Goal: Information Seeking & Learning: Check status

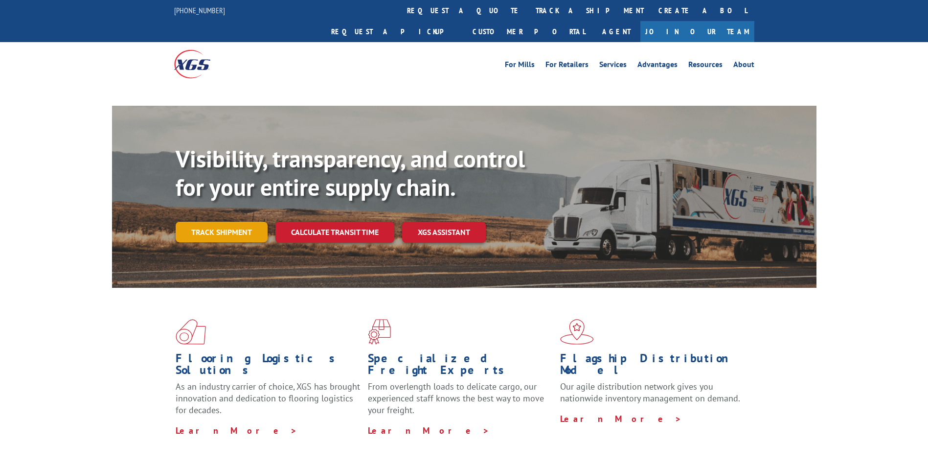
click at [231, 222] on link "Track shipment" at bounding box center [222, 232] width 92 height 21
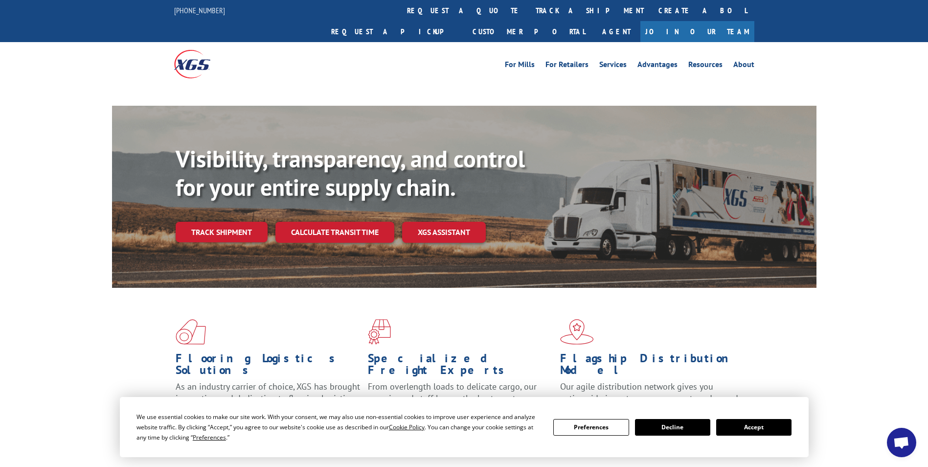
click at [752, 422] on button "Accept" at bounding box center [753, 427] width 75 height 17
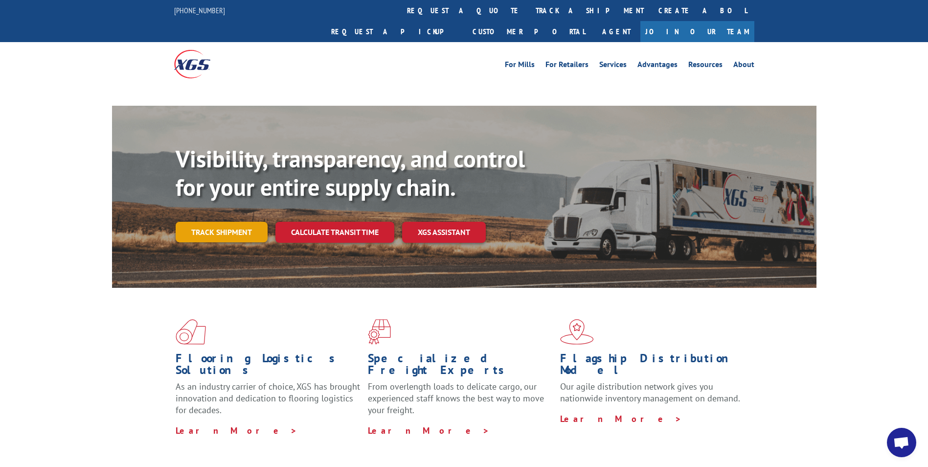
click at [212, 222] on link "Track shipment" at bounding box center [222, 232] width 92 height 21
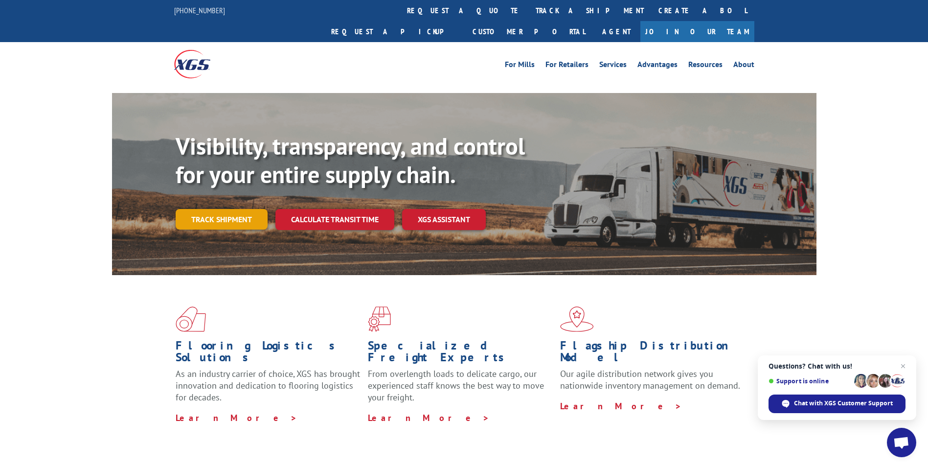
click at [228, 209] on link "Track shipment" at bounding box center [222, 219] width 92 height 21
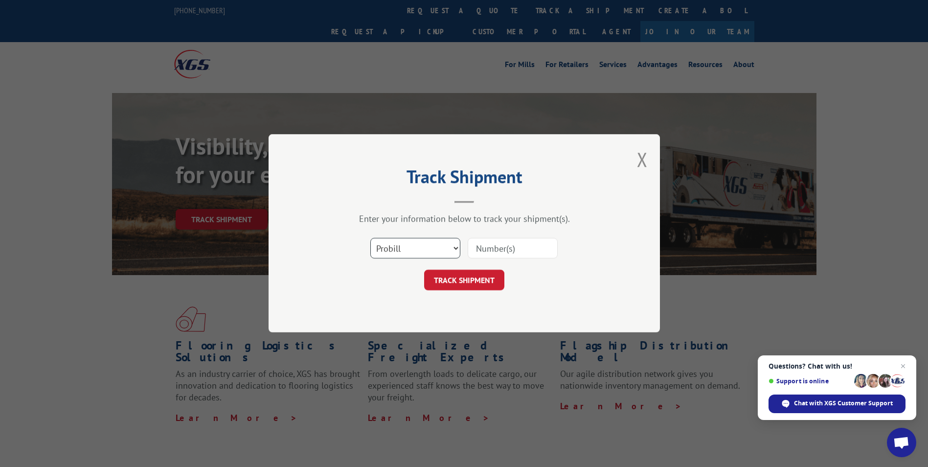
drag, startPoint x: 432, startPoint y: 246, endPoint x: 426, endPoint y: 252, distance: 9.3
click at [431, 247] on select "Select category... Probill BOL PO" at bounding box center [415, 248] width 90 height 21
select select "bol"
click at [370, 238] on select "Select category... Probill BOL PO" at bounding box center [415, 248] width 90 height 21
click at [496, 245] on input at bounding box center [513, 248] width 90 height 21
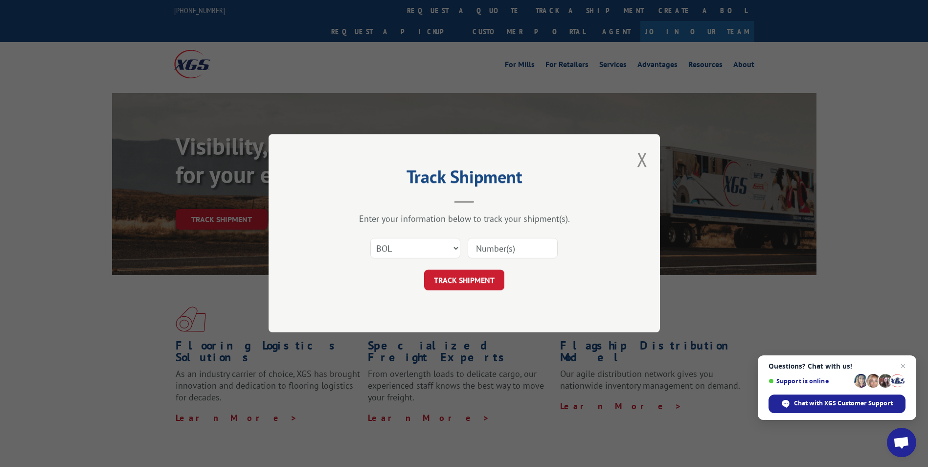
paste input "7056673"
type input "7056673"
click at [477, 283] on button "TRACK SHIPMENT" at bounding box center [464, 280] width 80 height 21
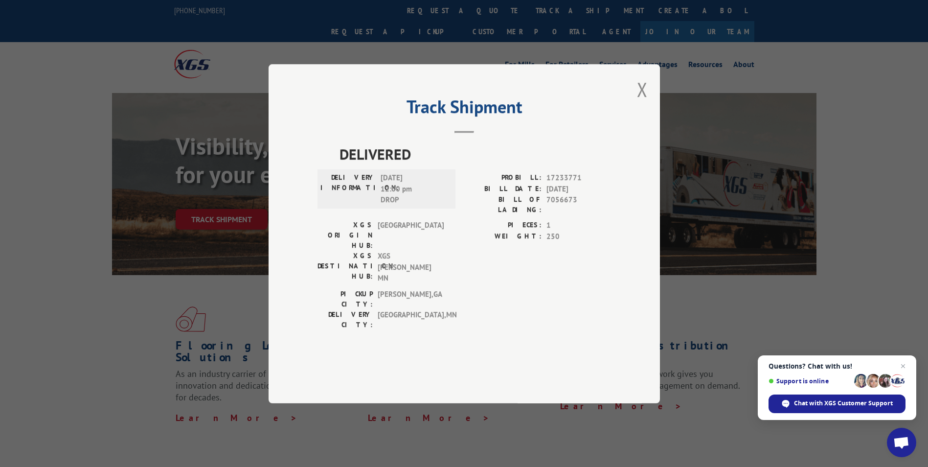
scroll to position [49, 0]
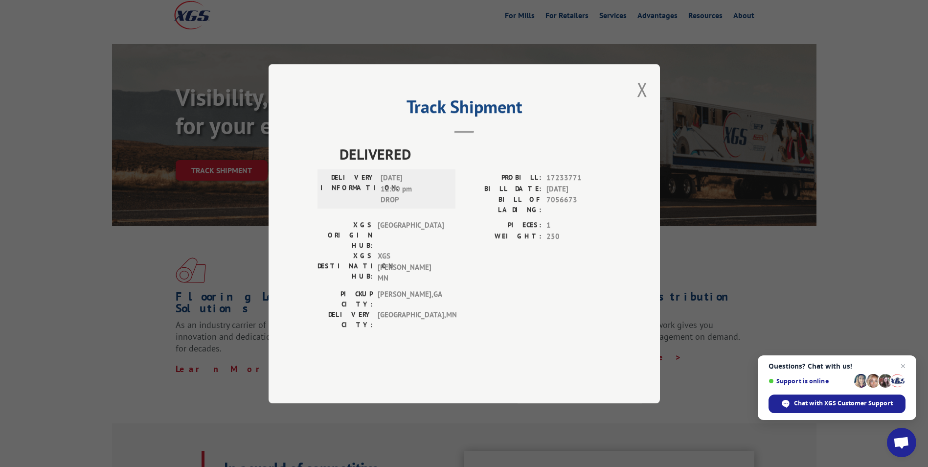
drag, startPoint x: 641, startPoint y: 115, endPoint x: 624, endPoint y: 125, distance: 19.7
click at [641, 102] on button "Close modal" at bounding box center [642, 89] width 11 height 26
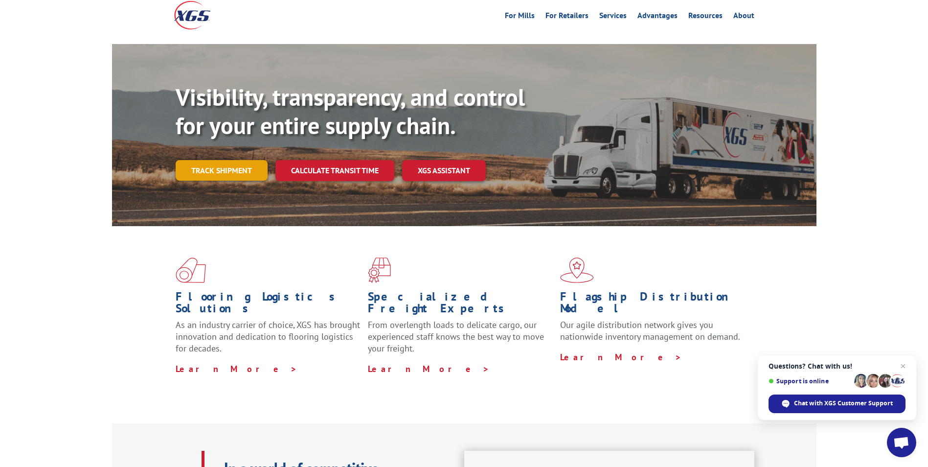
click at [200, 160] on link "Track shipment" at bounding box center [222, 170] width 92 height 21
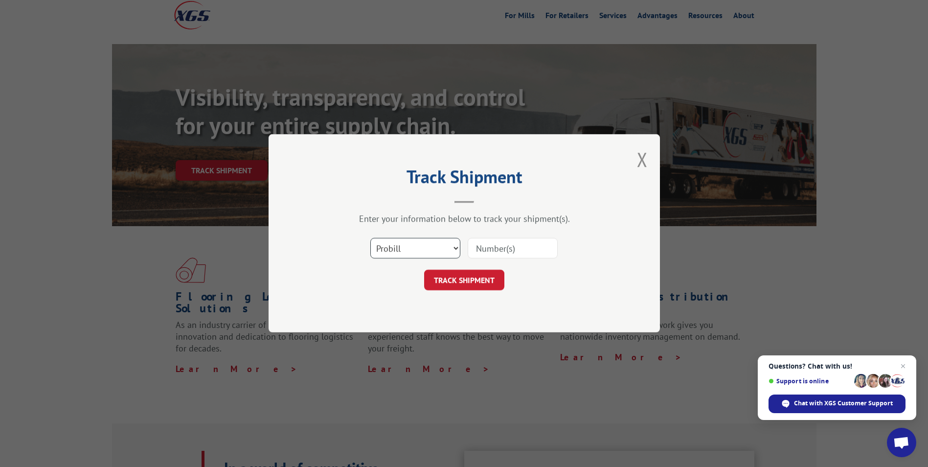
drag, startPoint x: 408, startPoint y: 240, endPoint x: 409, endPoint y: 259, distance: 19.1
click at [409, 247] on select "Select category... Probill BOL PO" at bounding box center [415, 248] width 90 height 21
select select "bol"
click at [370, 238] on select "Select category... Probill BOL PO" at bounding box center [415, 248] width 90 height 21
click at [498, 256] on input at bounding box center [513, 248] width 90 height 21
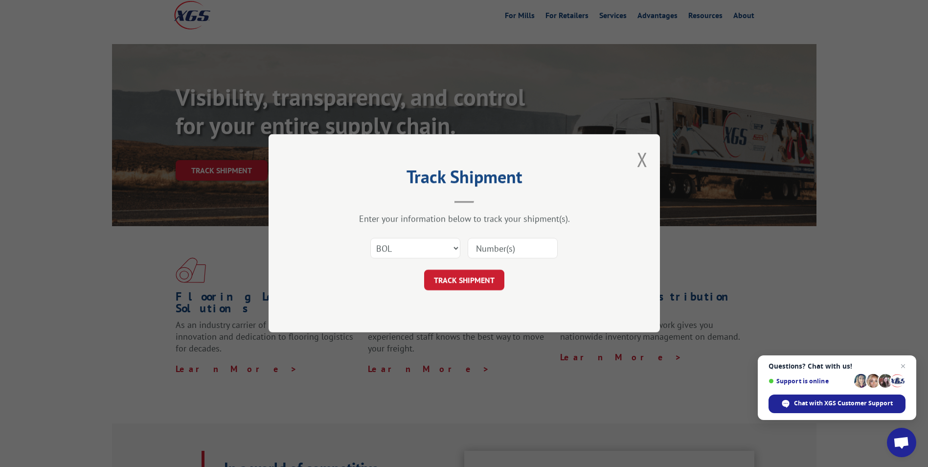
paste input "7061078"
type input "7061078"
click at [476, 285] on button "TRACK SHIPMENT" at bounding box center [464, 280] width 80 height 21
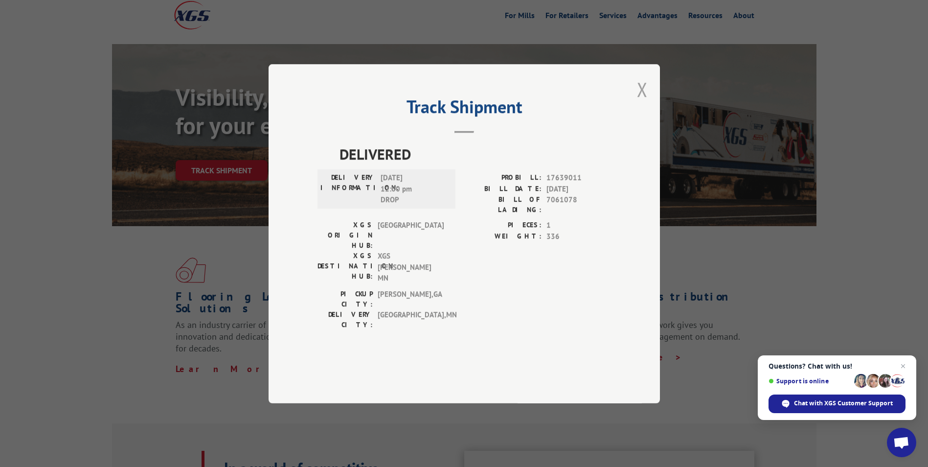
click at [642, 102] on button "Close modal" at bounding box center [642, 89] width 11 height 26
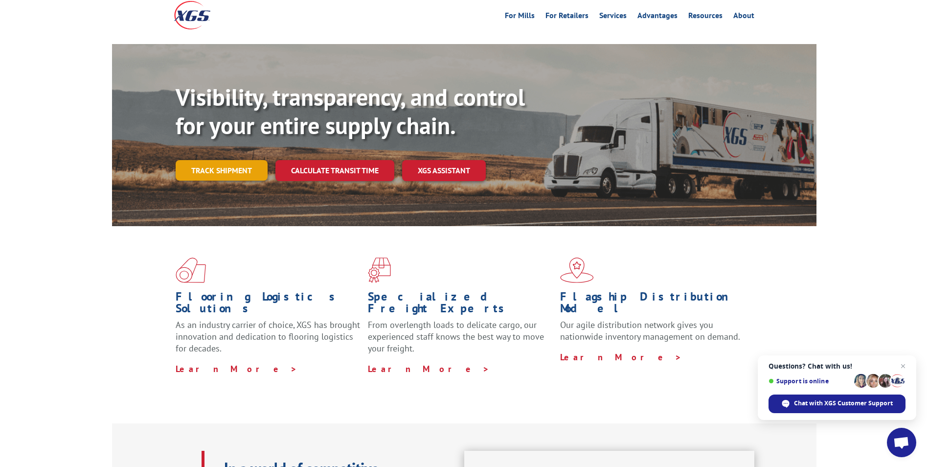
click at [222, 160] on link "Track shipment" at bounding box center [222, 170] width 92 height 21
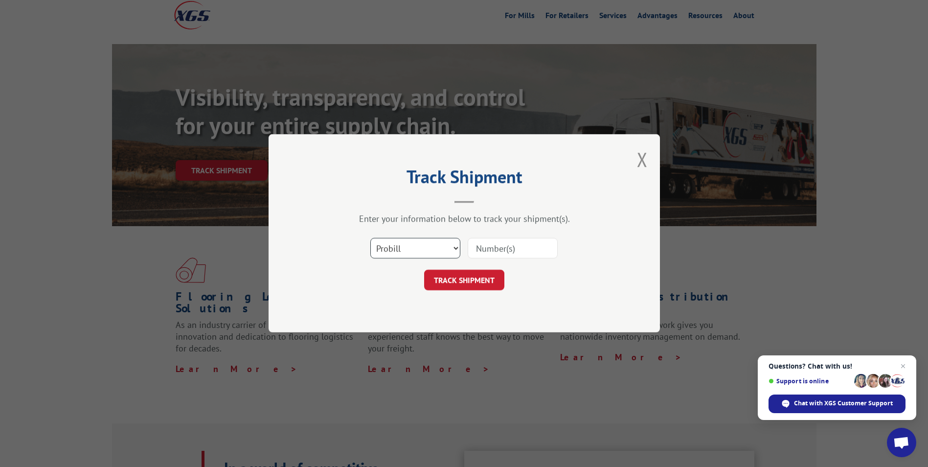
drag, startPoint x: 398, startPoint y: 246, endPoint x: 400, endPoint y: 259, distance: 13.8
click at [400, 256] on select "Select category... Probill BOL PO" at bounding box center [415, 248] width 90 height 21
select select "bol"
click at [370, 238] on select "Select category... Probill BOL PO" at bounding box center [415, 248] width 90 height 21
click at [498, 248] on input at bounding box center [513, 248] width 90 height 21
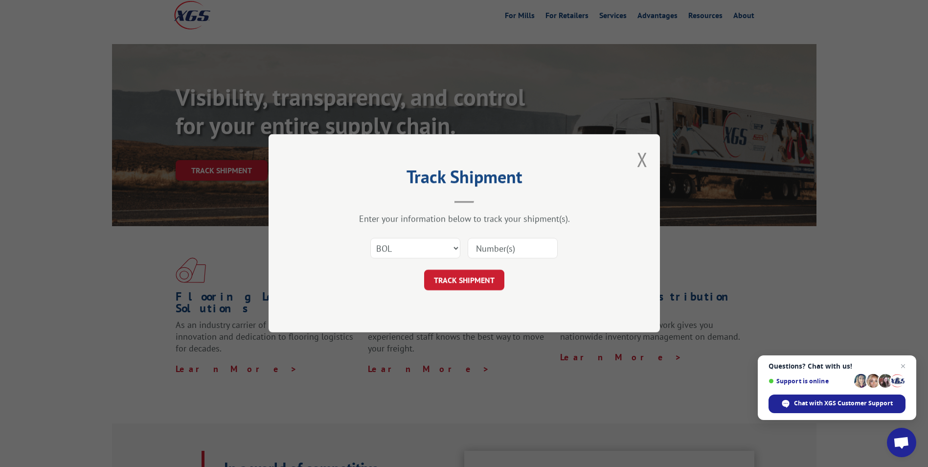
paste input "5549072"
type input "5549072"
click at [463, 283] on button "TRACK SHIPMENT" at bounding box center [464, 280] width 80 height 21
